Goal: Task Accomplishment & Management: Manage account settings

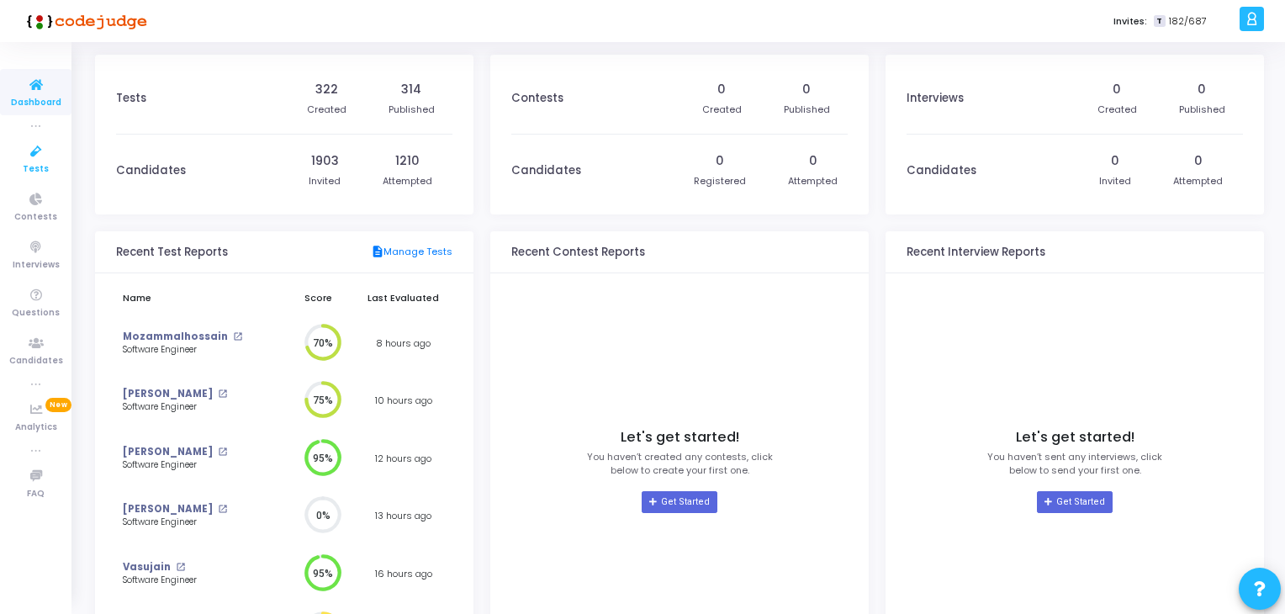
click at [37, 154] on icon at bounding box center [35, 151] width 35 height 21
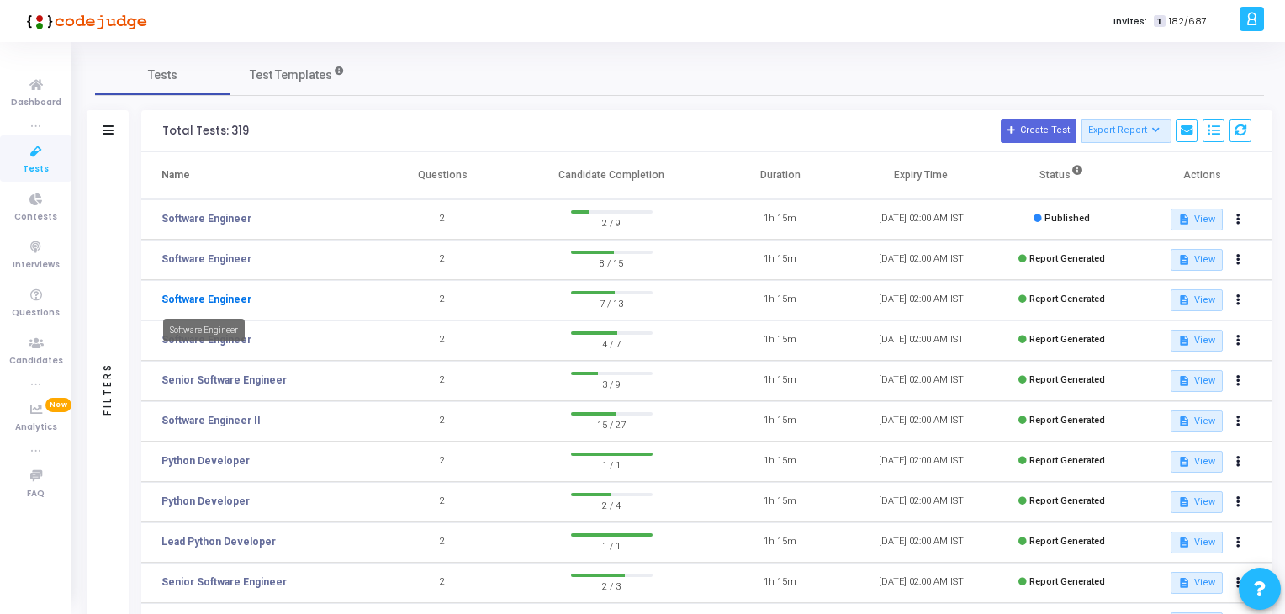
click at [230, 299] on link "Software Engineer" at bounding box center [206, 299] width 90 height 15
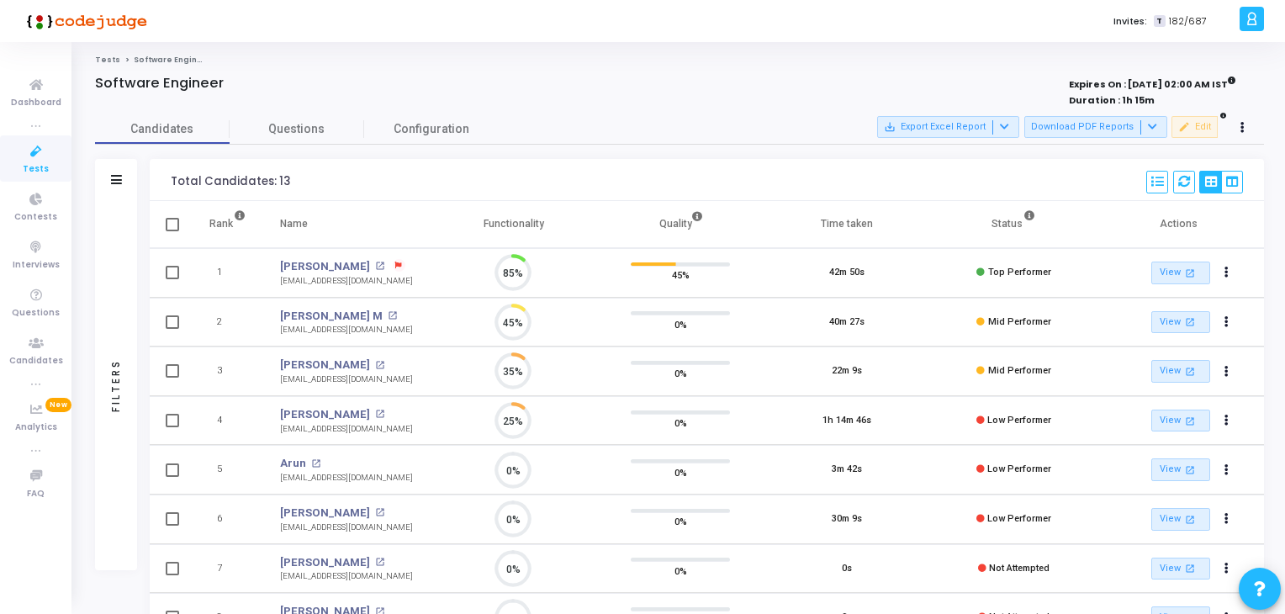
scroll to position [34, 43]
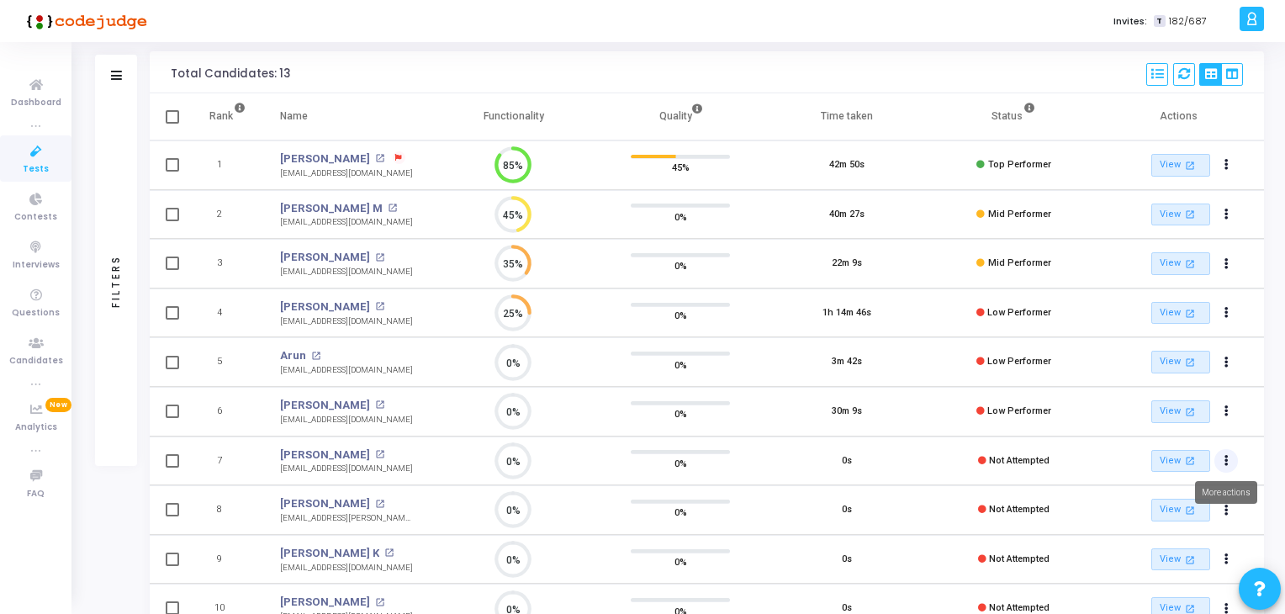
click at [1224, 464] on button "Actions" at bounding box center [1226, 461] width 24 height 24
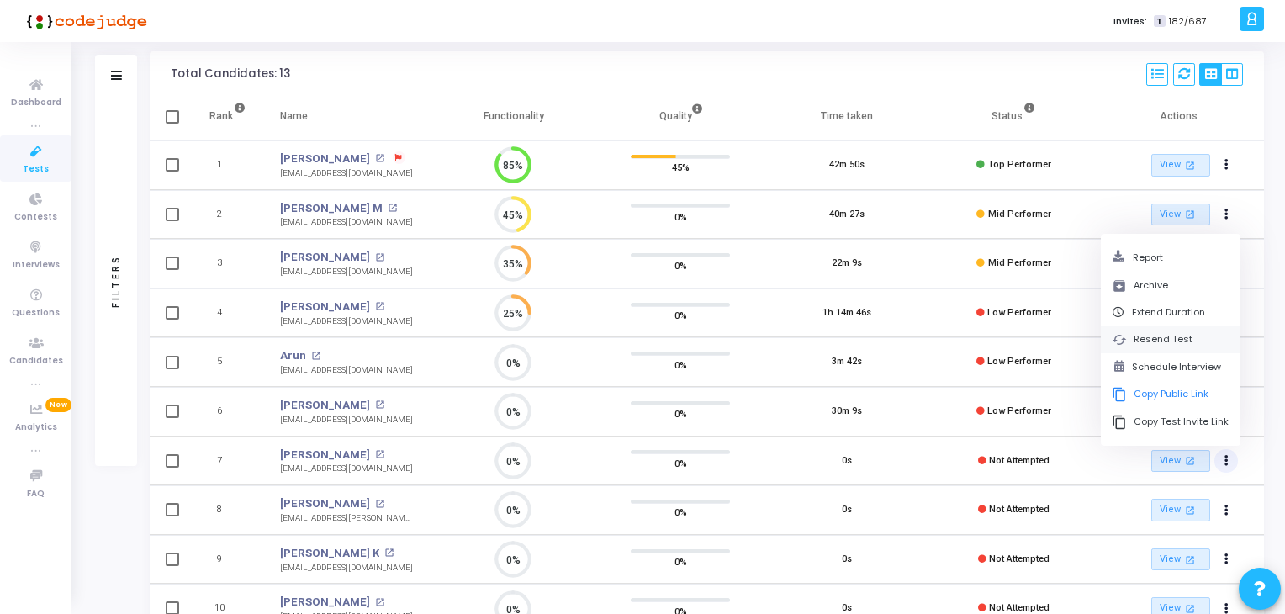
click at [1170, 342] on button "cached Resend Test" at bounding box center [1171, 339] width 140 height 28
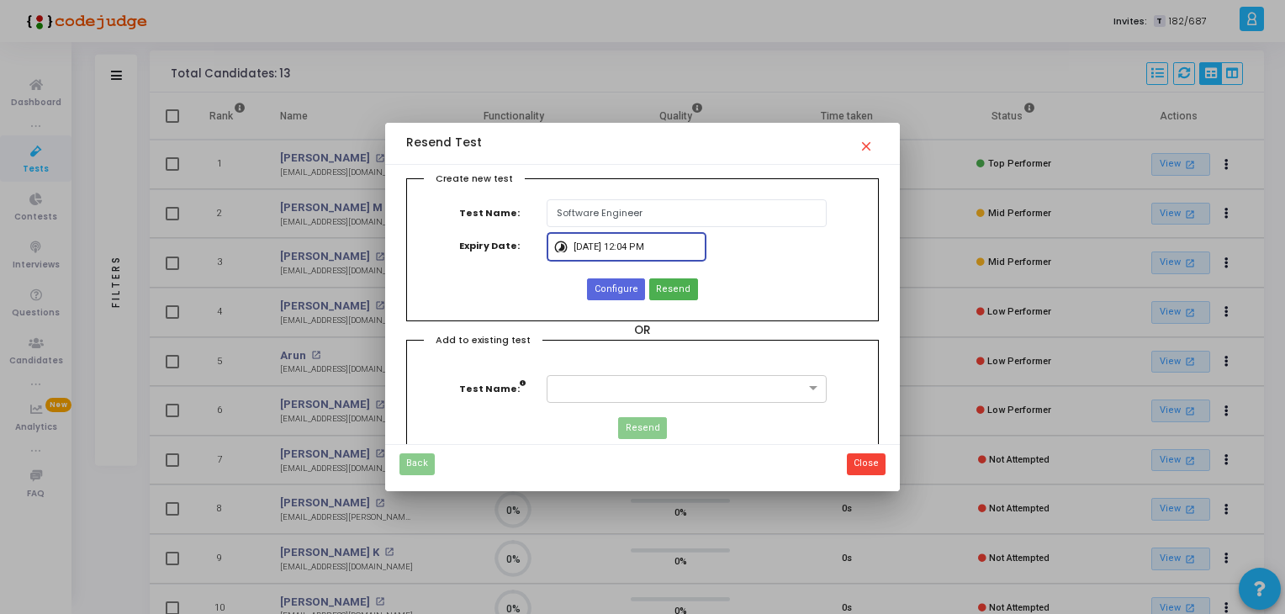
click at [593, 246] on input "[DATE] 12:04 PM" at bounding box center [636, 247] width 126 height 10
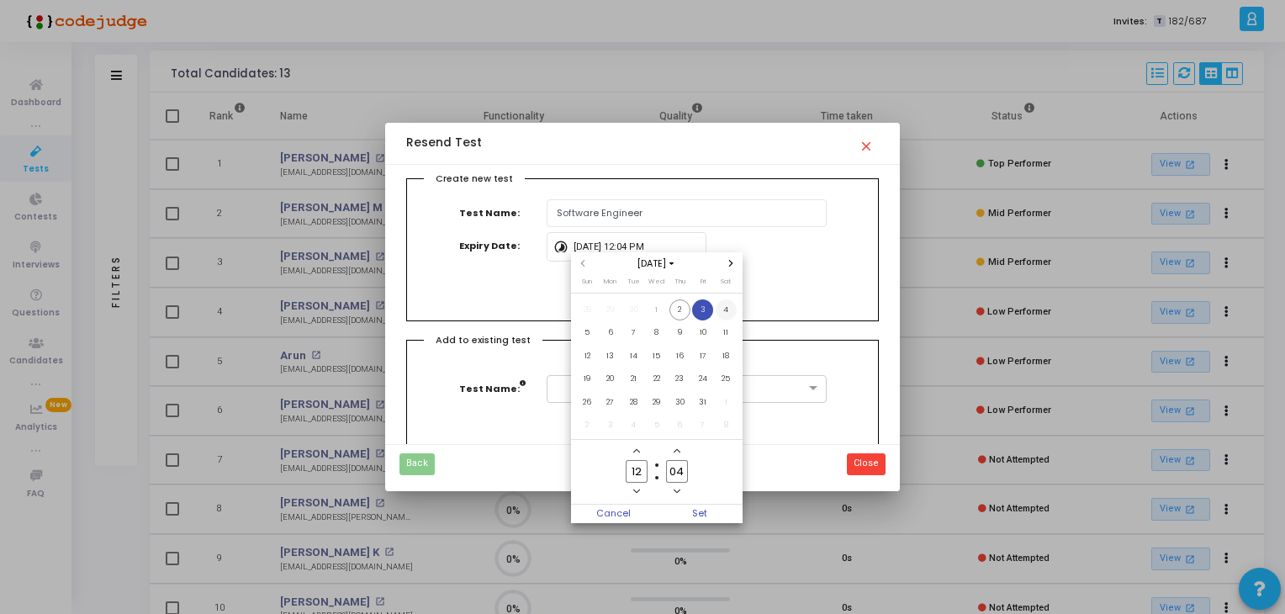
click at [731, 307] on span "4" at bounding box center [726, 309] width 21 height 21
click at [695, 509] on span "Set" at bounding box center [700, 514] width 86 height 18
type input "[DATE] 12:04 PM"
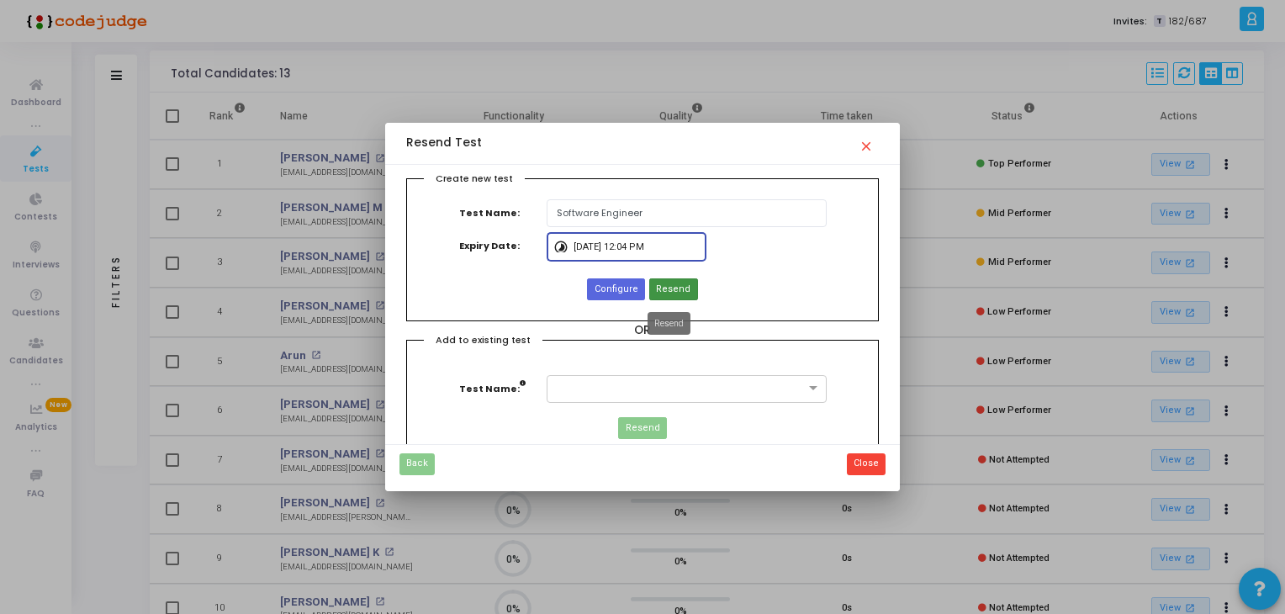
click at [667, 285] on span "Resend" at bounding box center [673, 290] width 34 height 14
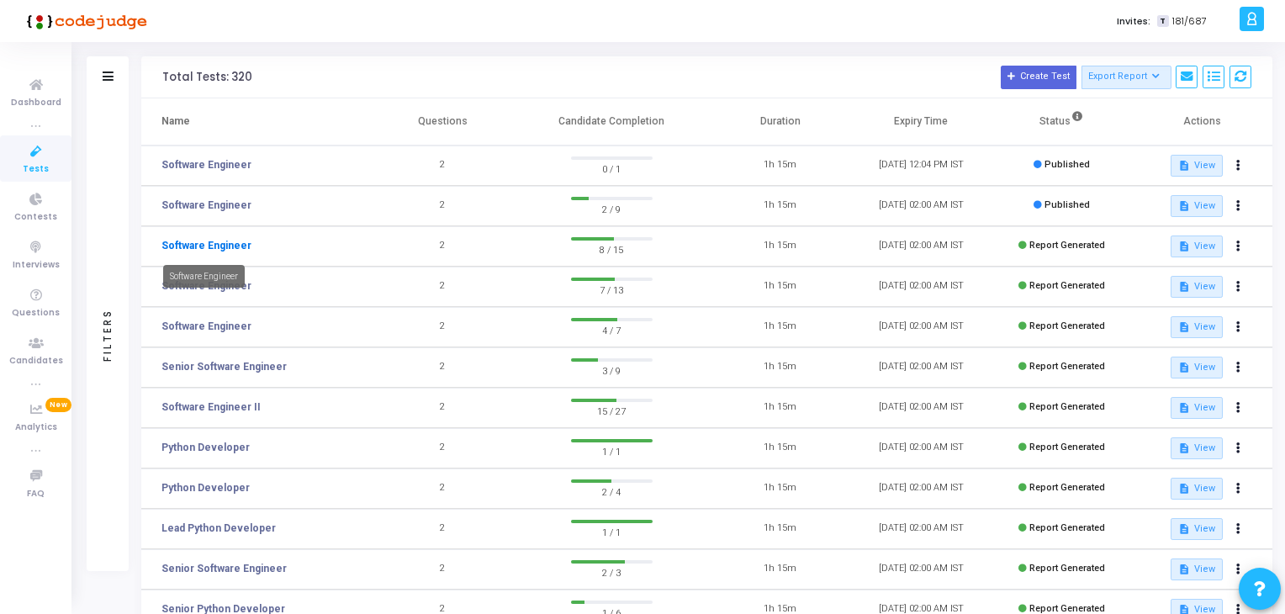
click at [224, 245] on link "Software Engineer" at bounding box center [206, 245] width 90 height 15
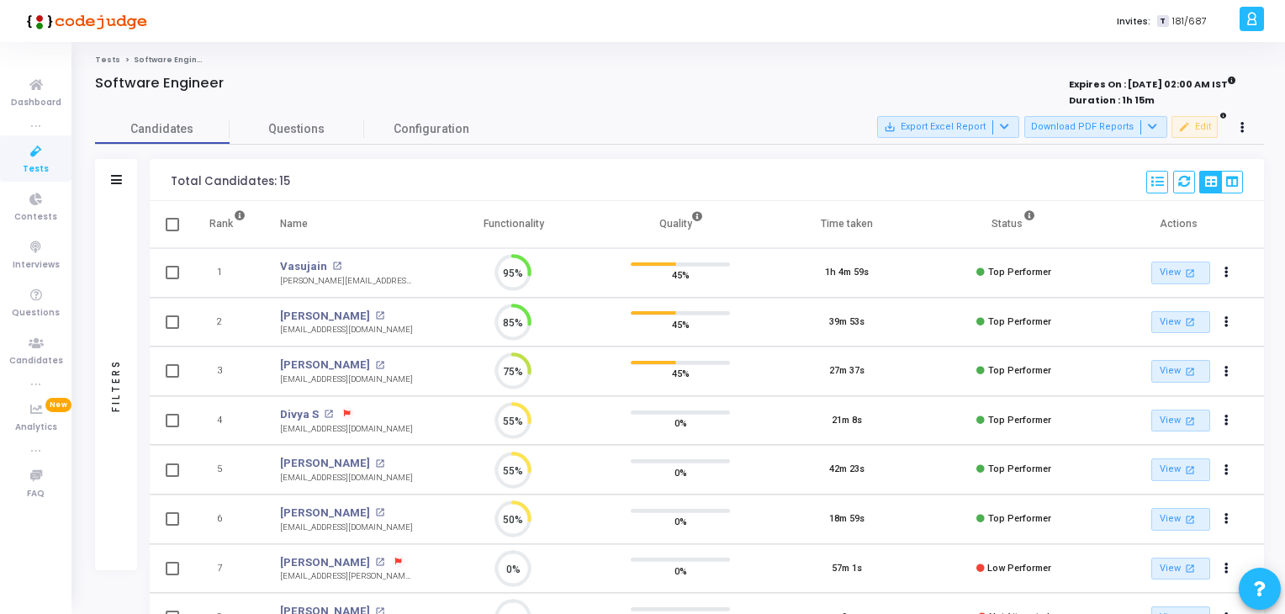
scroll to position [34, 43]
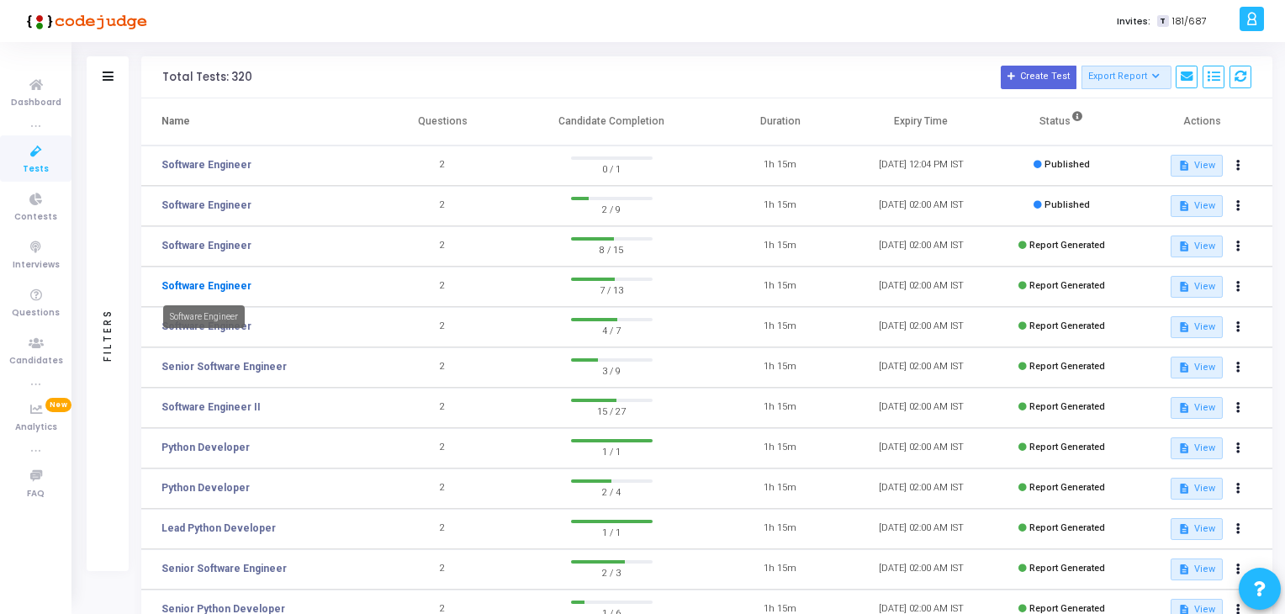
click at [196, 286] on link "Software Engineer" at bounding box center [206, 285] width 90 height 15
click at [39, 359] on span "Candidates" at bounding box center [36, 361] width 54 height 14
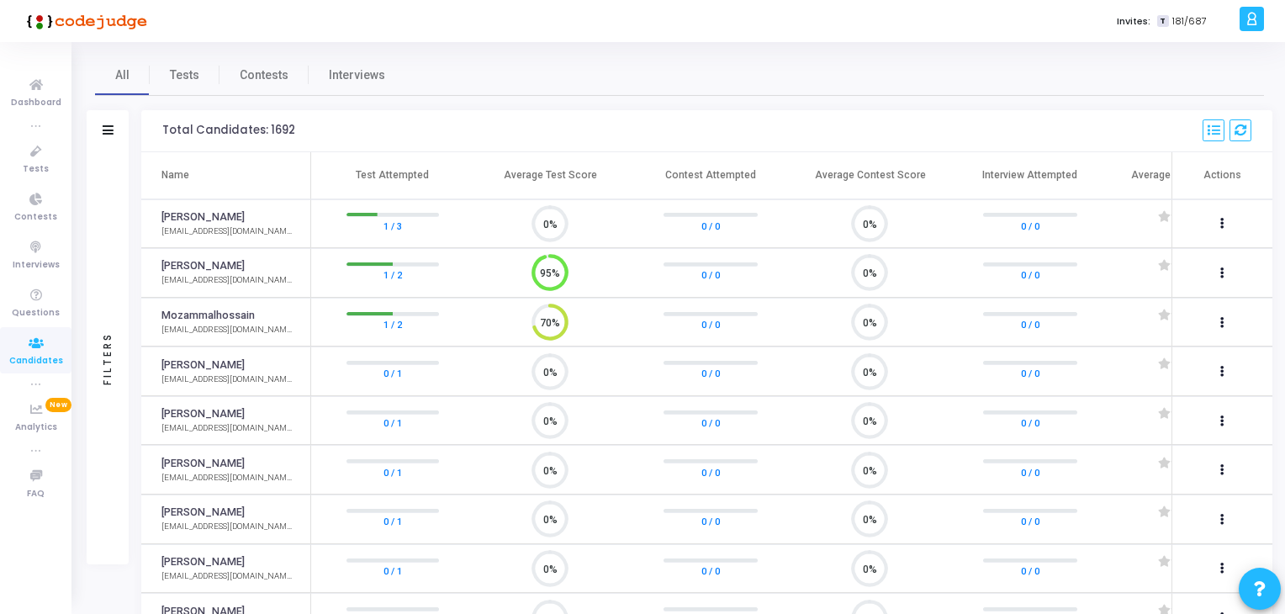
click at [663, 105] on div "All Tests Contests Interviews Filters Filters Candidate Name/Email search Test …" at bounding box center [679, 520] width 1169 height 930
click at [609, 173] on th "Average Test Score" at bounding box center [551, 175] width 160 height 47
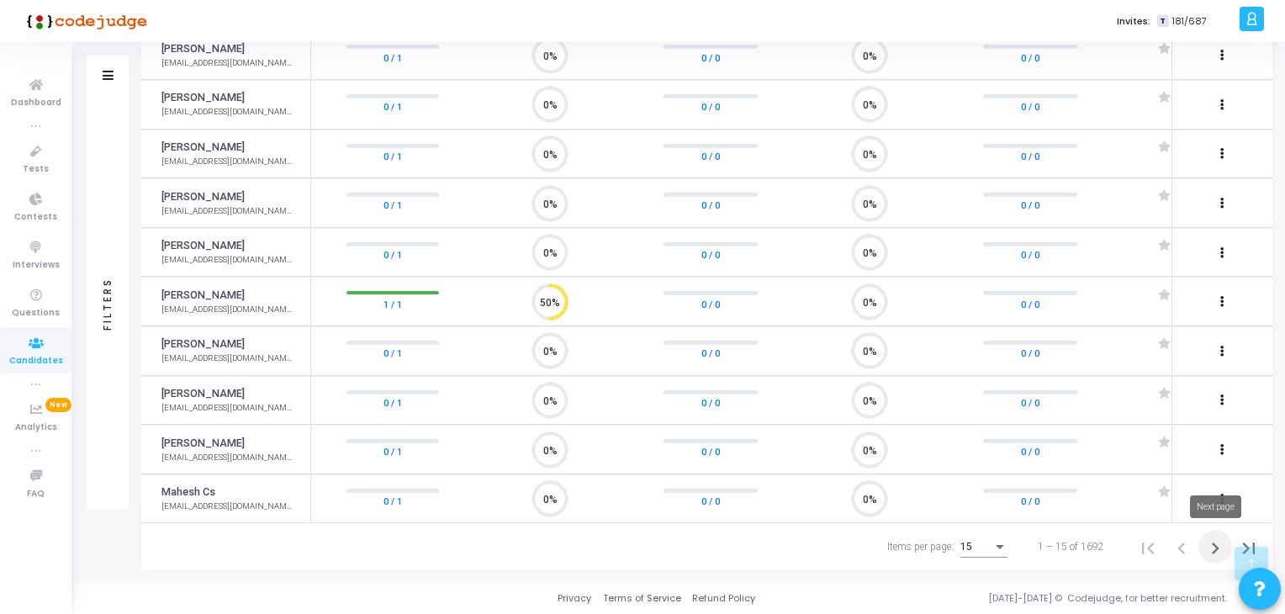
click at [1215, 552] on icon "Next page" at bounding box center [1215, 548] width 24 height 24
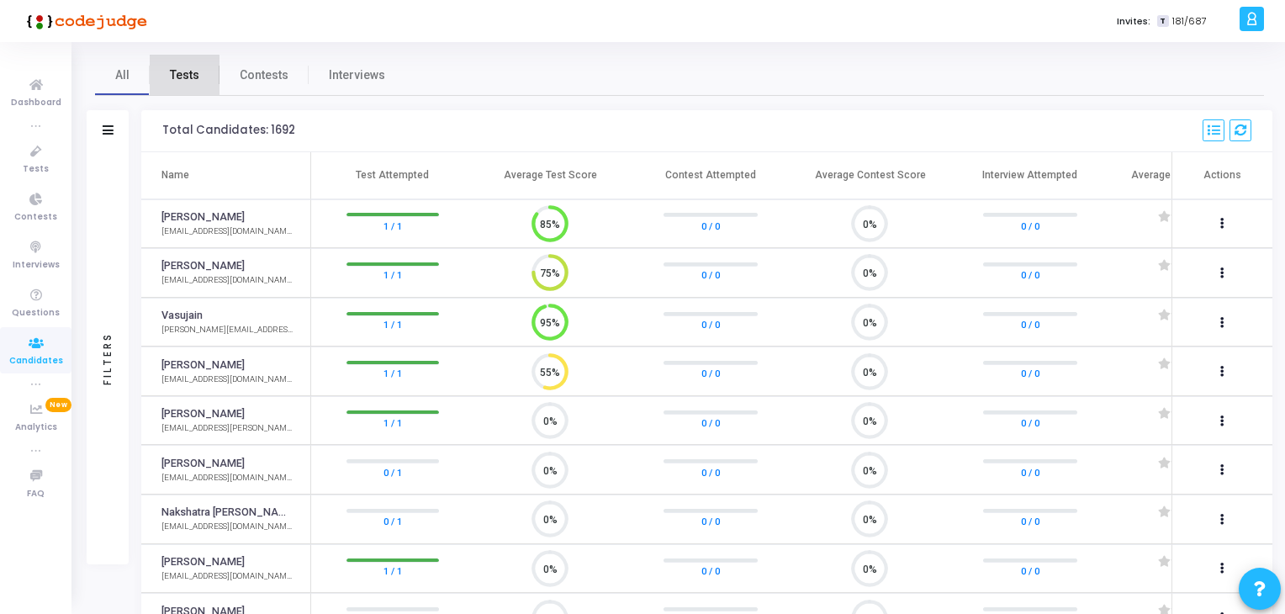
click at [182, 82] on span "Tests" at bounding box center [184, 75] width 29 height 18
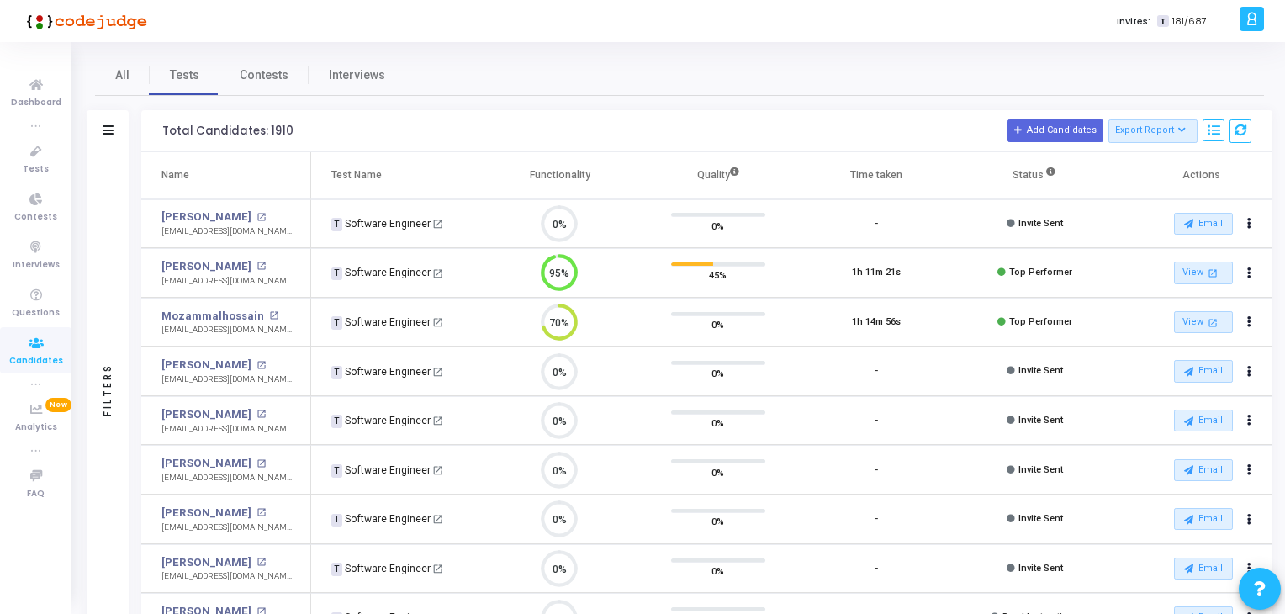
click at [101, 124] on div "Filters" at bounding box center [108, 131] width 42 height 42
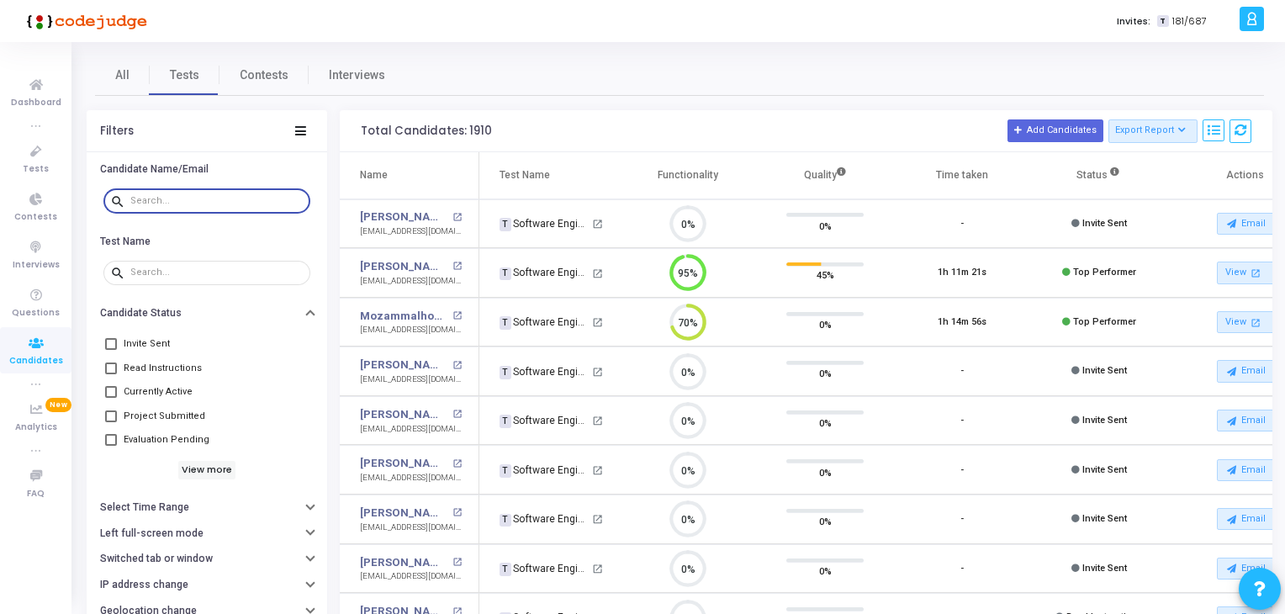
click at [172, 196] on input "text" at bounding box center [216, 201] width 173 height 10
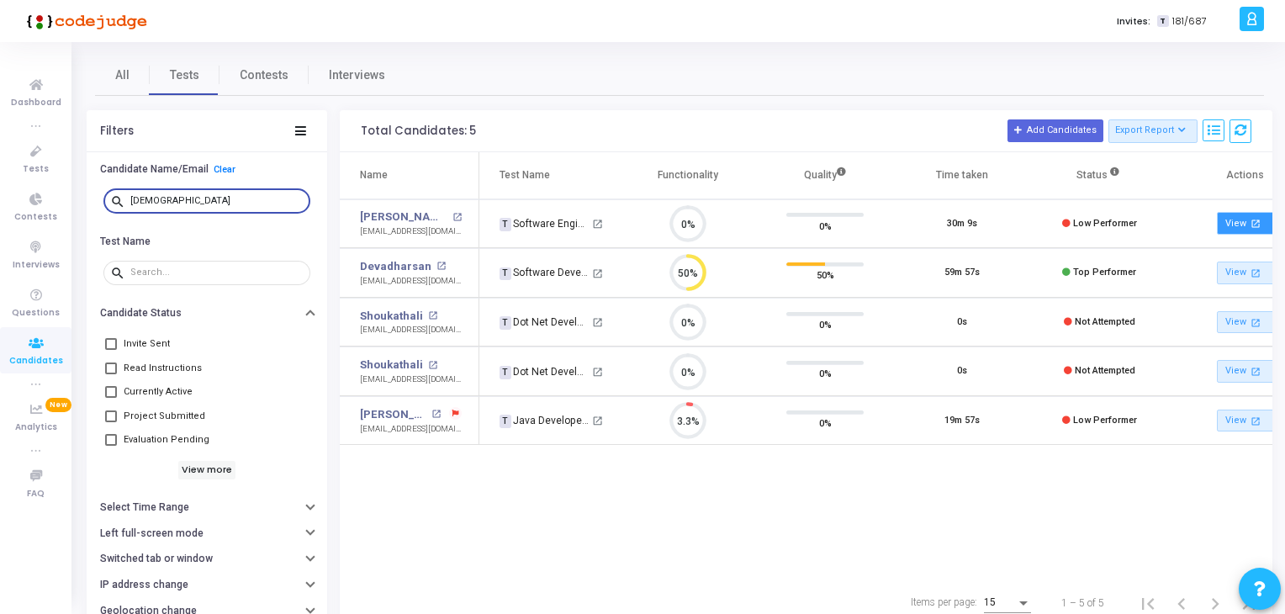
type input "[DEMOGRAPHIC_DATA]"
click at [1239, 219] on link "View open_in_new" at bounding box center [1246, 223] width 59 height 23
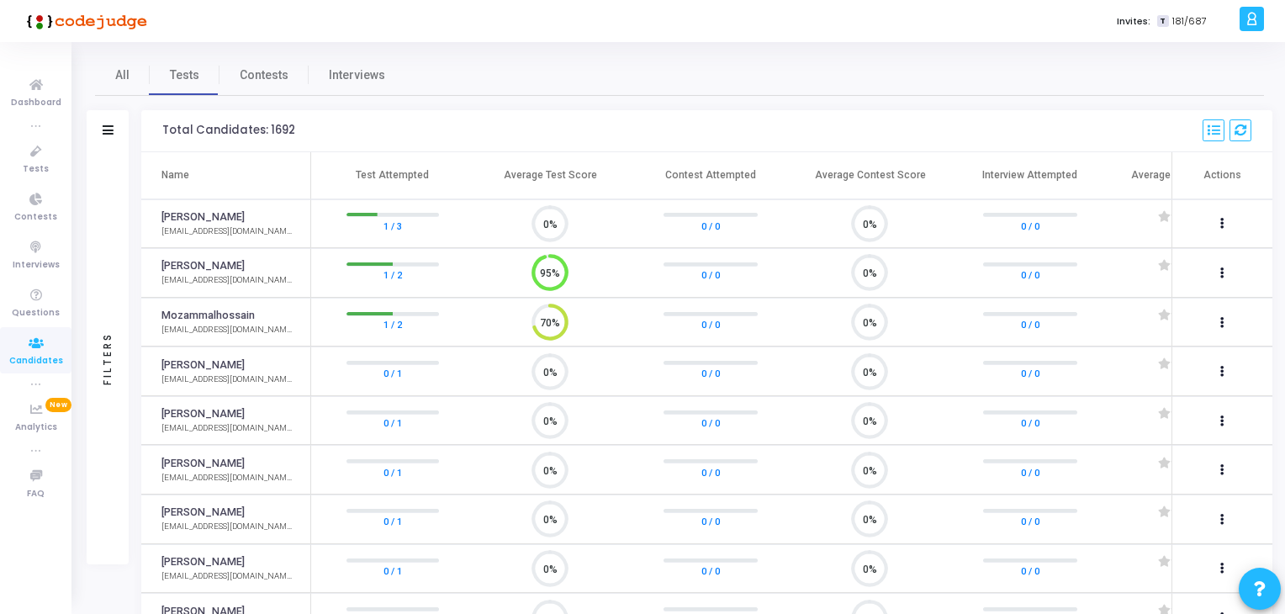
click at [96, 125] on div "Filters" at bounding box center [108, 131] width 42 height 42
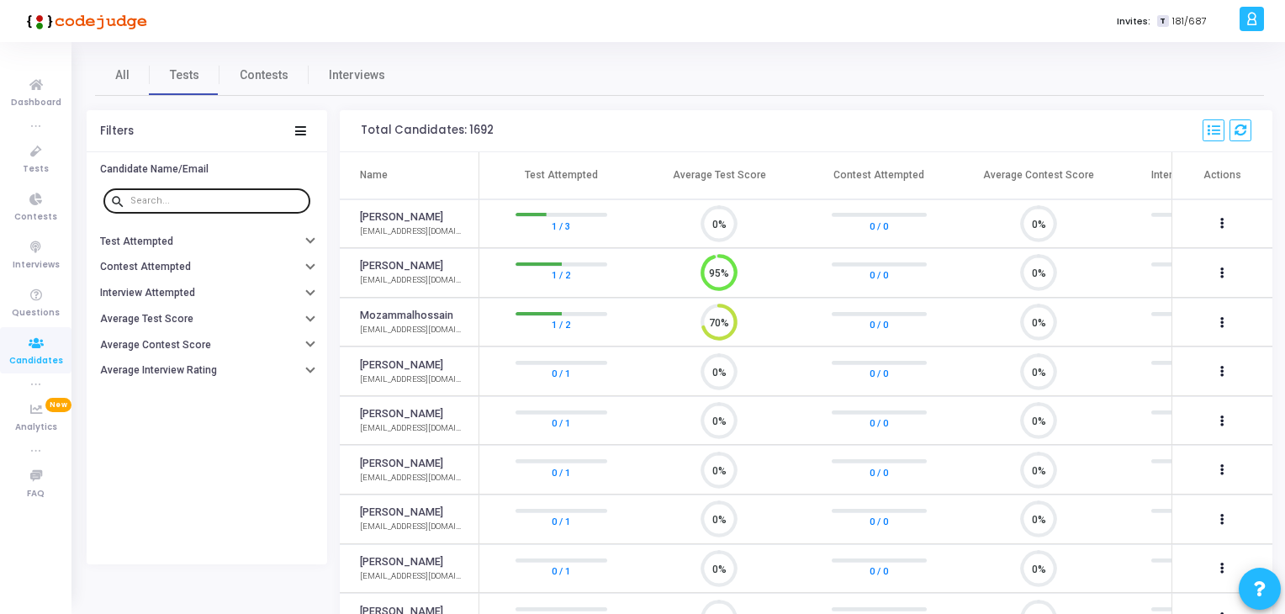
click at [145, 206] on div at bounding box center [216, 200] width 173 height 27
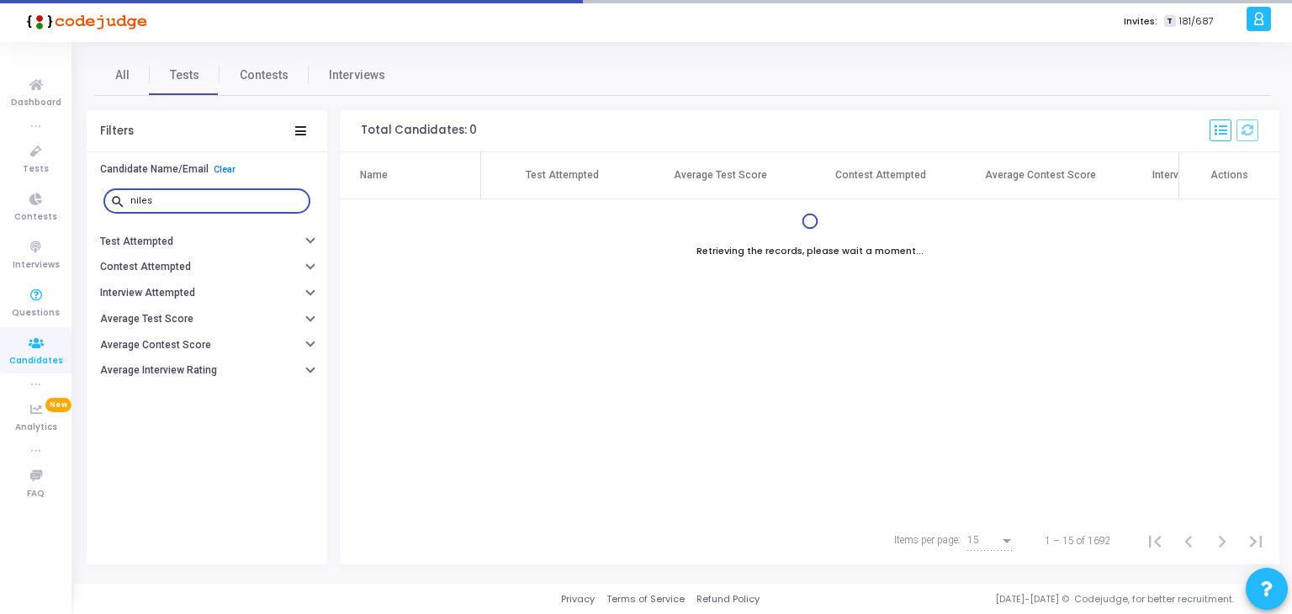
type input "niles"
click at [34, 336] on icon at bounding box center [35, 343] width 35 height 21
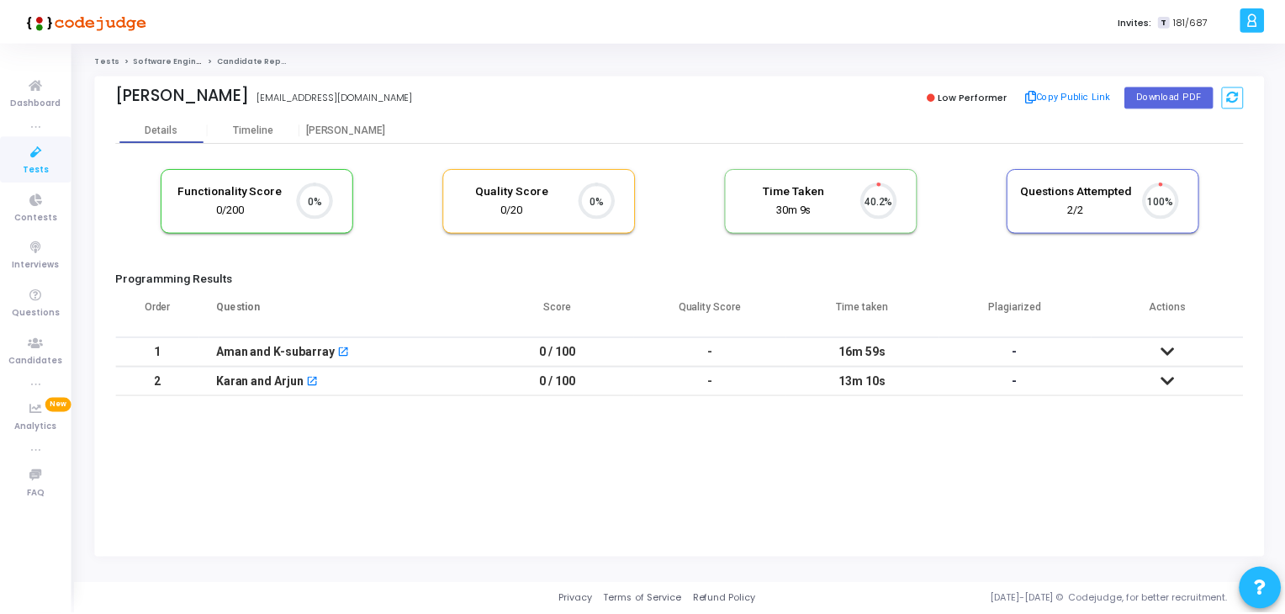
scroll to position [34, 43]
click at [1176, 350] on icon at bounding box center [1172, 352] width 13 height 12
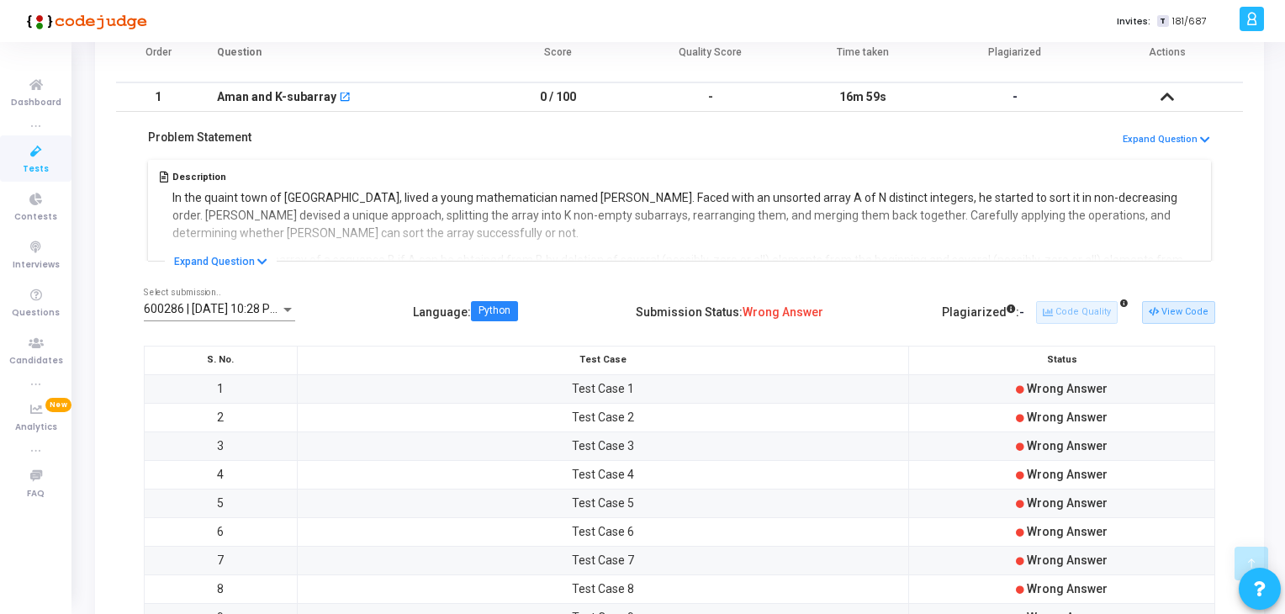
scroll to position [457, 0]
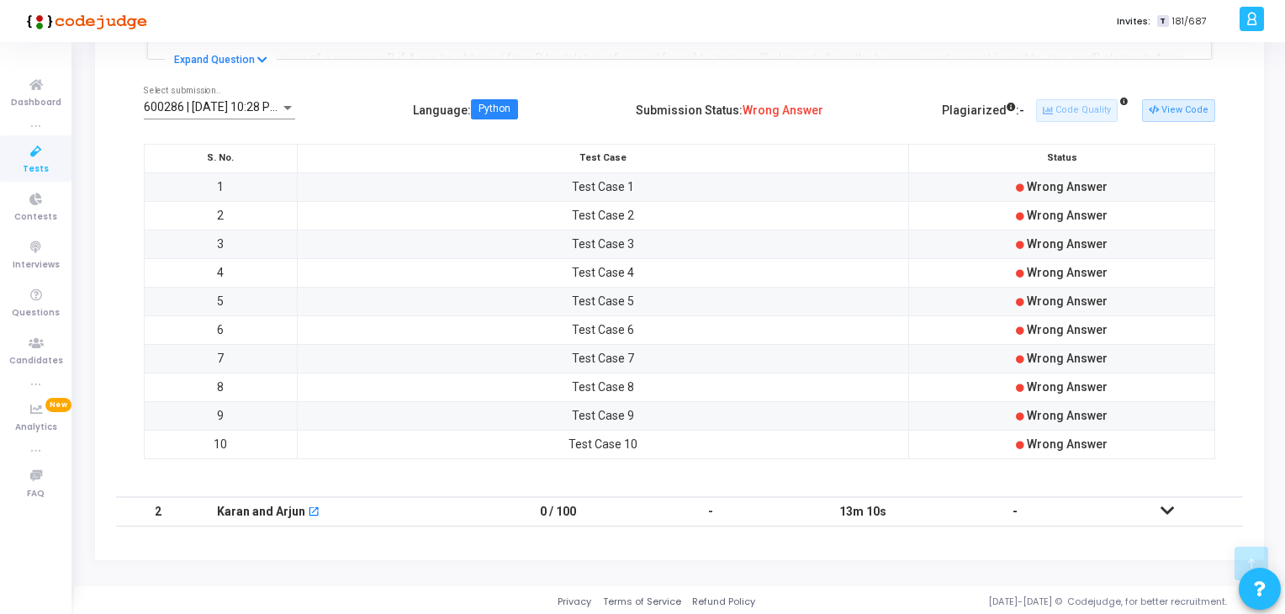
click at [1163, 509] on icon at bounding box center [1166, 511] width 13 height 12
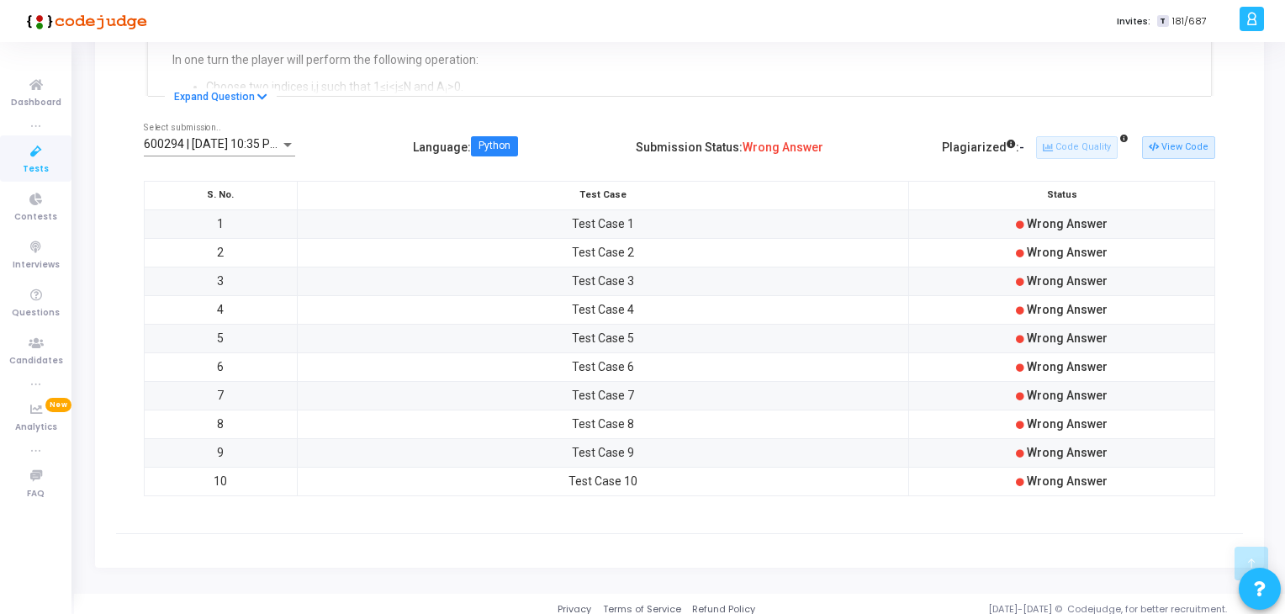
scroll to position [447, 0]
click at [1056, 219] on span "Wrong Answer" at bounding box center [1067, 225] width 81 height 13
